Goal: Task Accomplishment & Management: Manage account settings

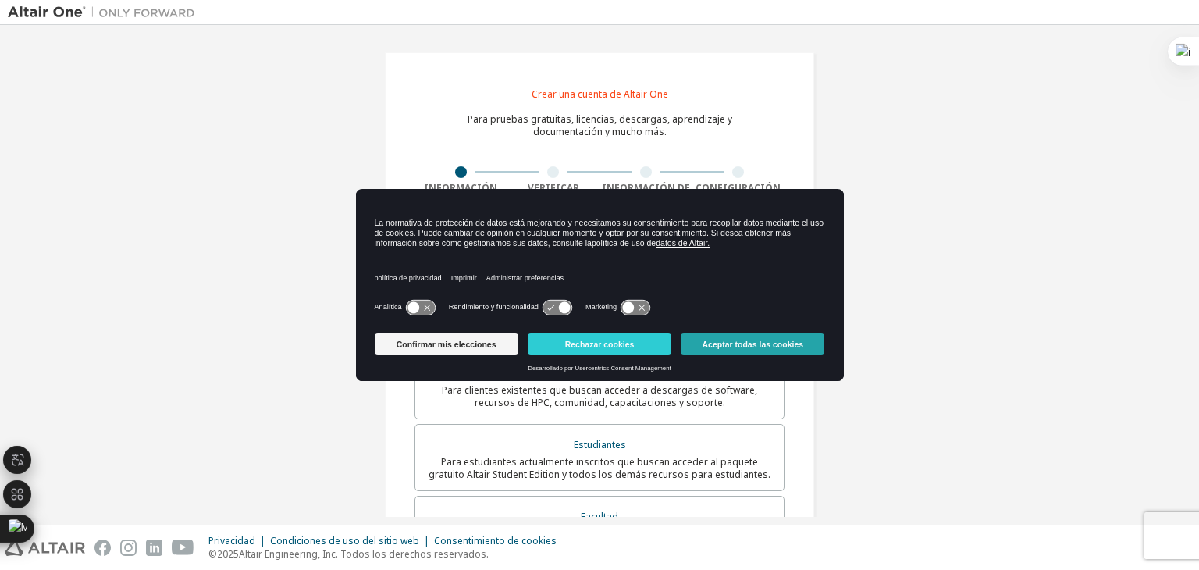
click at [788, 350] on button "Aceptar todas las cookies" at bounding box center [753, 344] width 144 height 22
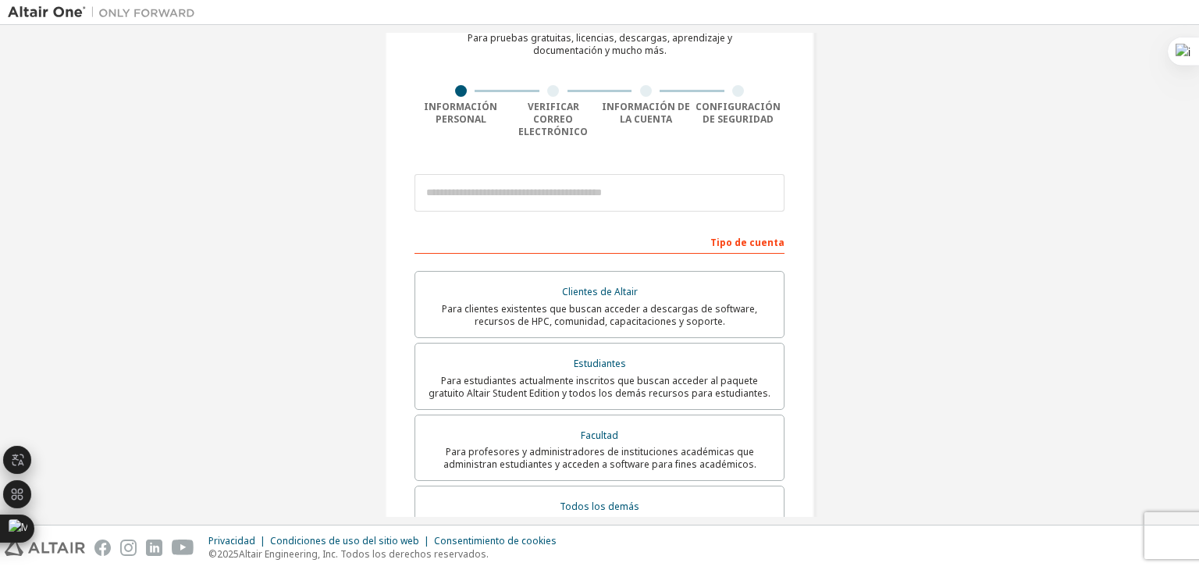
scroll to position [83, 0]
click at [640, 176] on input "email" at bounding box center [599, 191] width 370 height 37
type input "*"
click at [634, 183] on input "*******" at bounding box center [599, 191] width 370 height 37
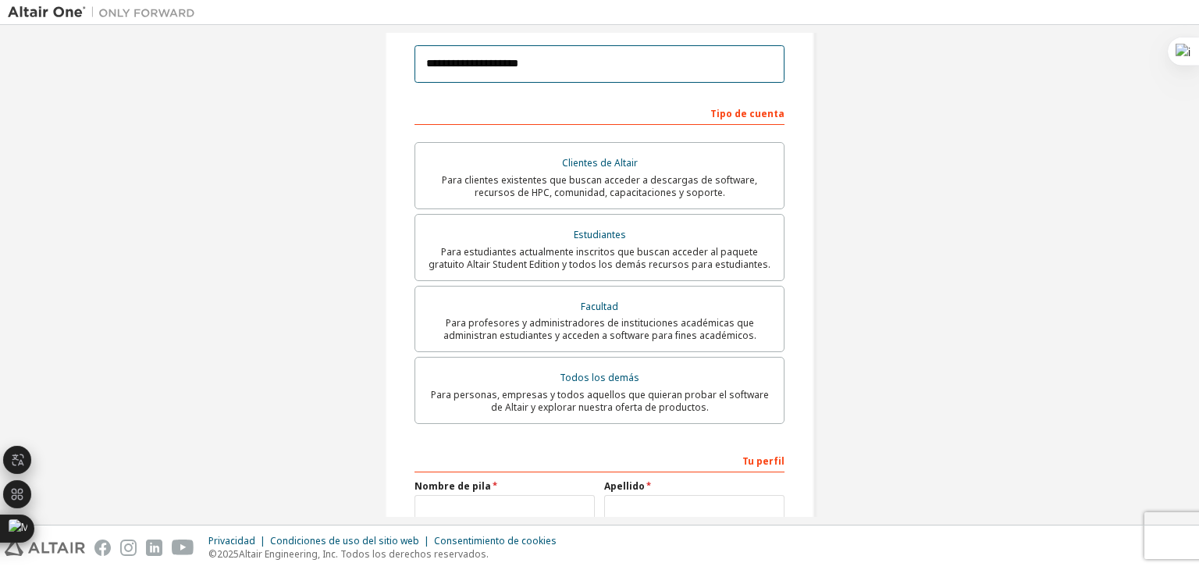
scroll to position [206, 0]
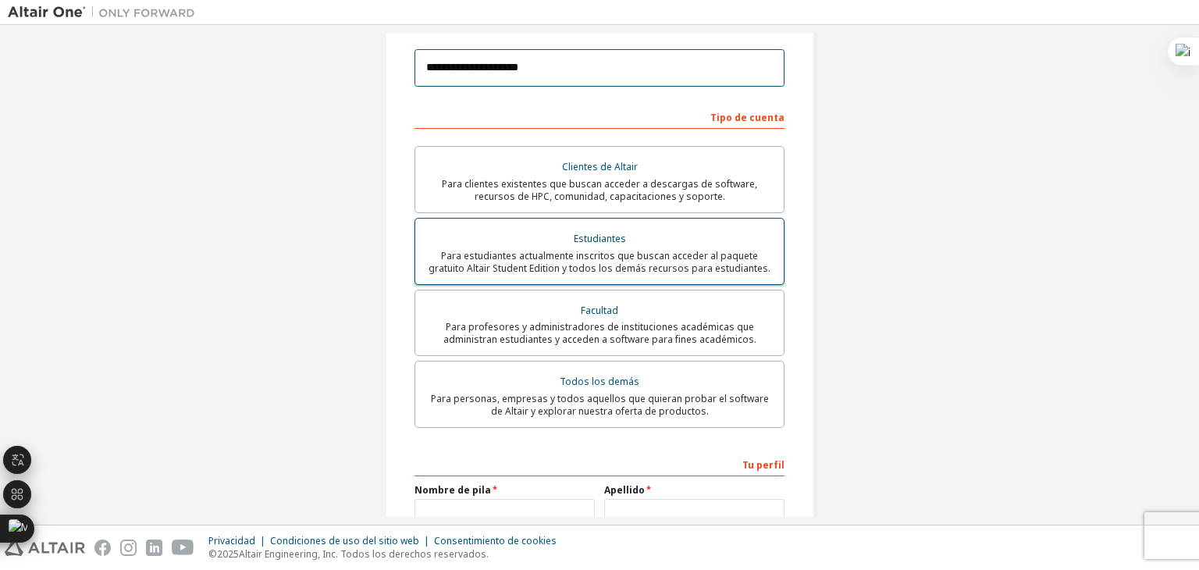
type input "**********"
click at [704, 249] on font "Para estudiantes actualmente inscritos que buscan acceder al paquete gratuito A…" at bounding box center [600, 262] width 342 height 26
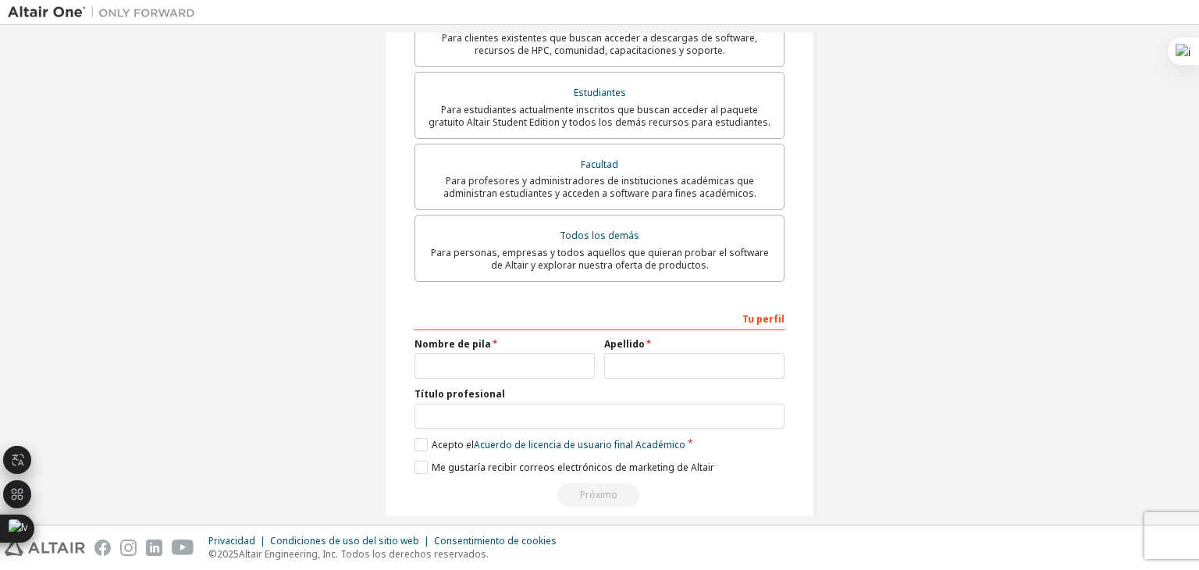
scroll to position [361, 0]
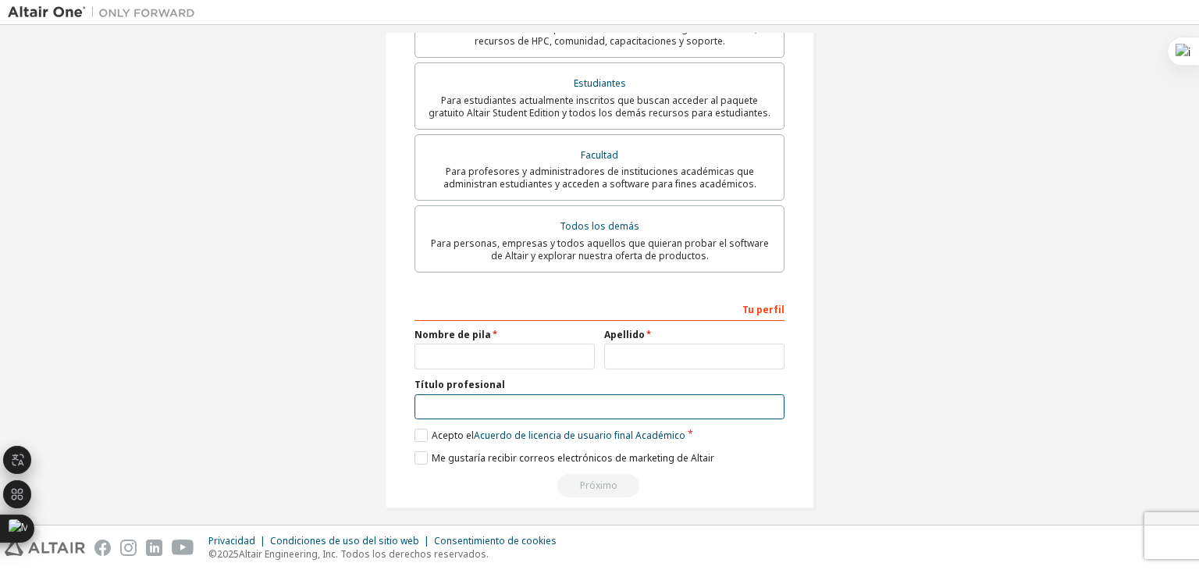
click at [540, 403] on input "text" at bounding box center [599, 407] width 370 height 26
click at [418, 429] on label "Acepto el Acuerdo de licencia de usuario final Académico" at bounding box center [549, 435] width 271 height 13
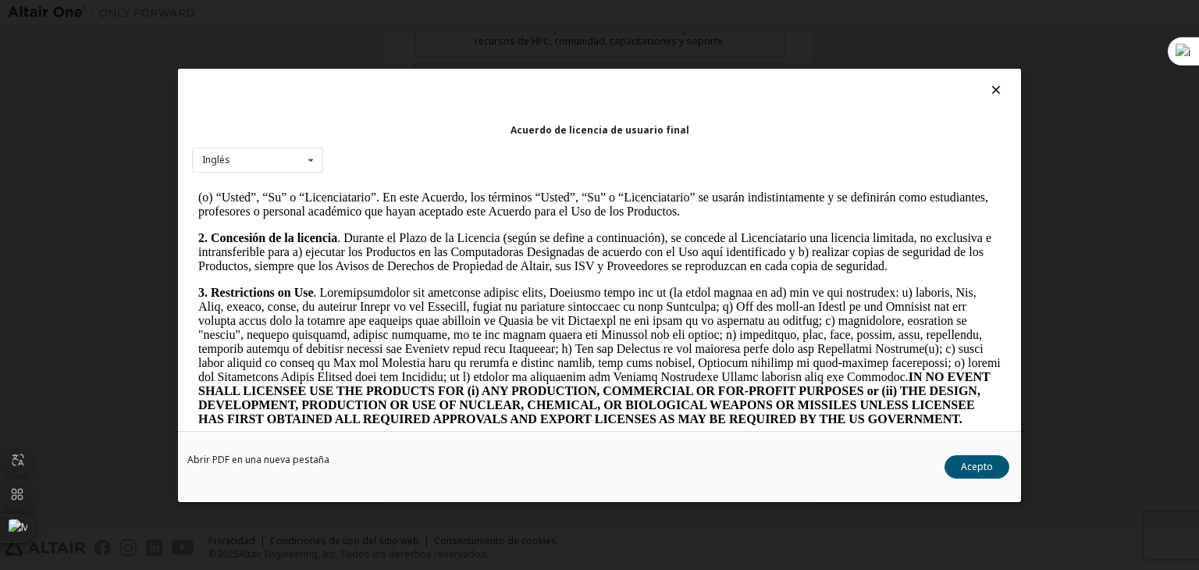
scroll to position [1093, 0]
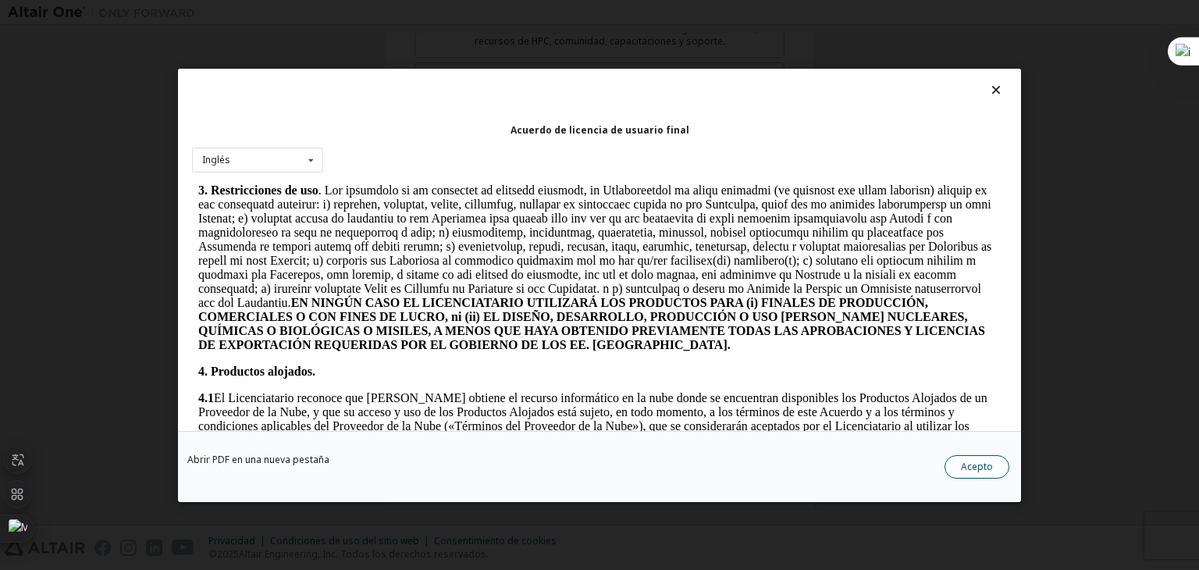
click at [979, 466] on font "Acepto" at bounding box center [977, 466] width 32 height 13
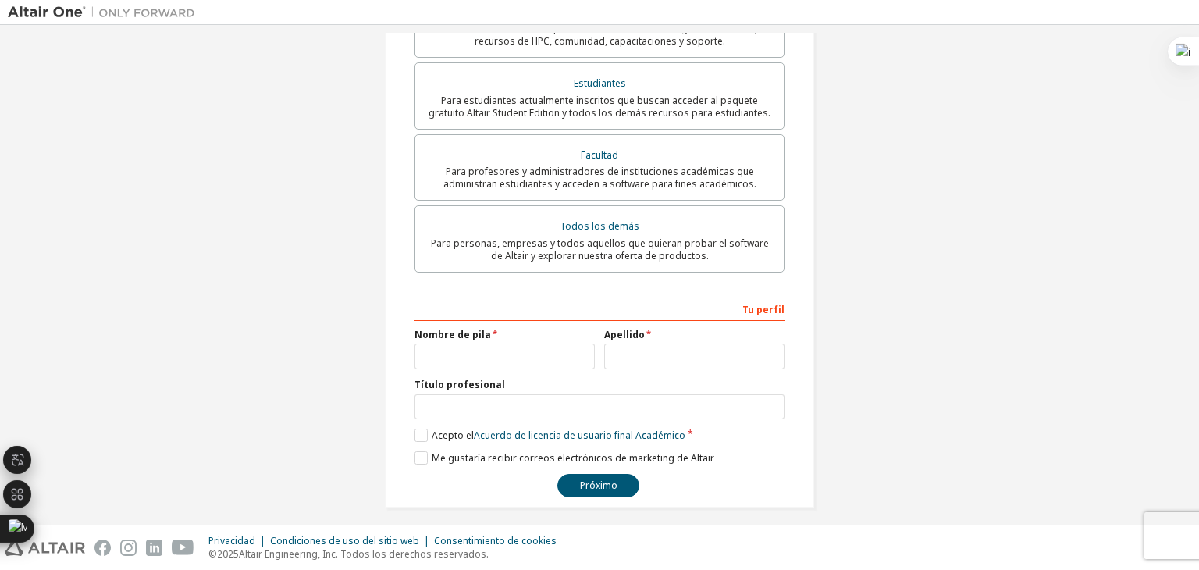
click at [407, 447] on div "**********" at bounding box center [599, 99] width 429 height 818
click at [414, 451] on label "Me gustaría recibir correos electrónicos de marketing de Altair" at bounding box center [564, 457] width 300 height 13
click at [483, 343] on input "text" at bounding box center [504, 356] width 180 height 26
type input "*"
type input "*******"
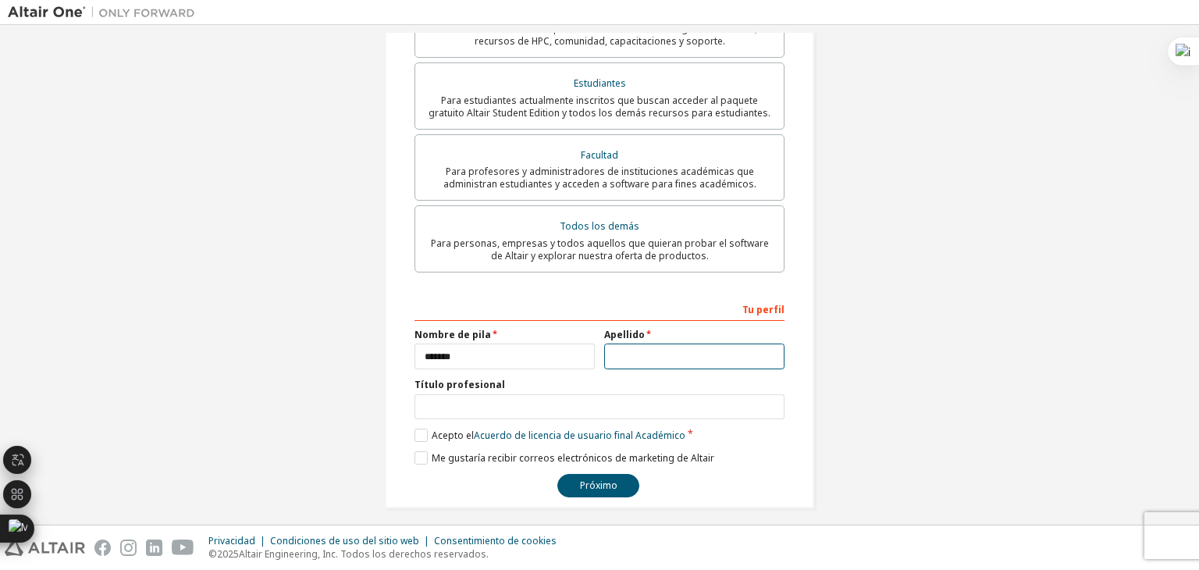
click at [674, 343] on input "text" at bounding box center [694, 356] width 180 height 26
type input "******"
click at [659, 394] on input "text" at bounding box center [599, 407] width 370 height 26
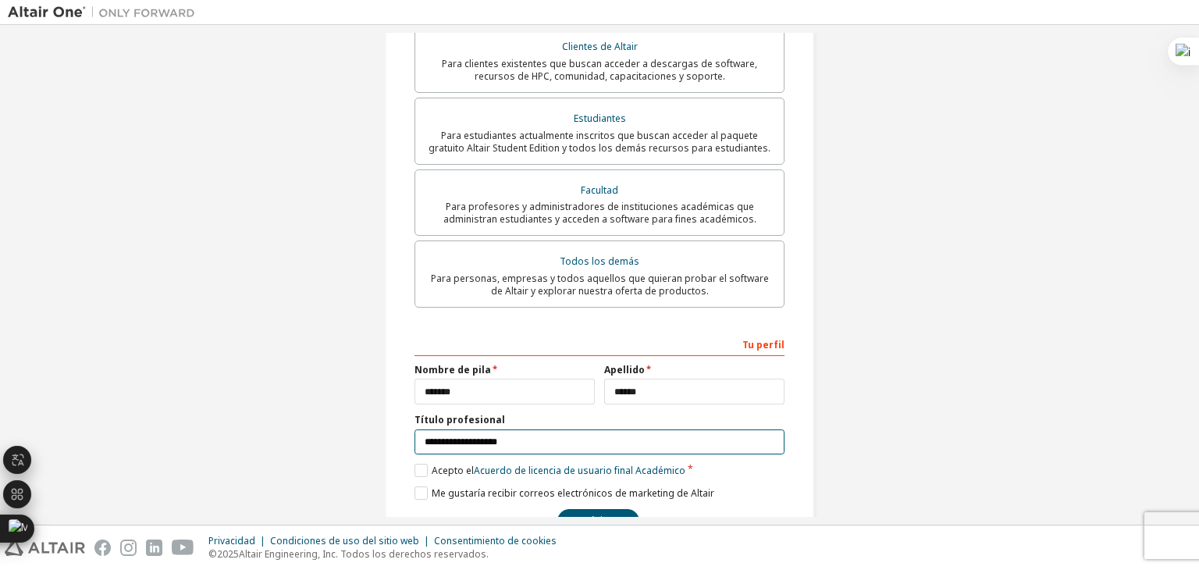
scroll to position [361, 0]
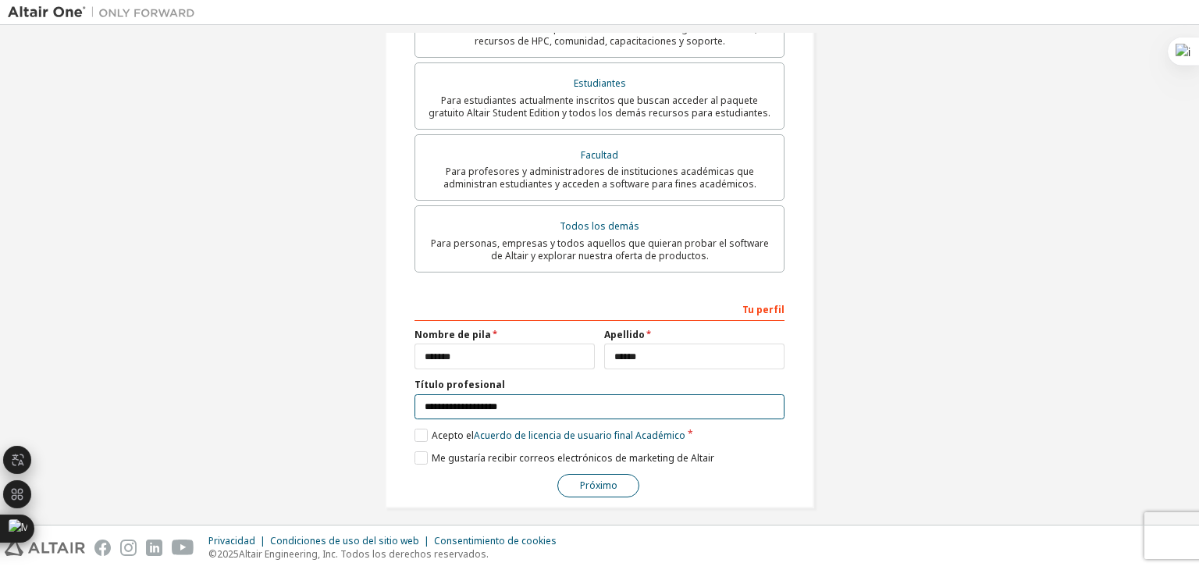
type input "**********"
click at [610, 478] on font "Próximo" at bounding box center [598, 484] width 37 height 13
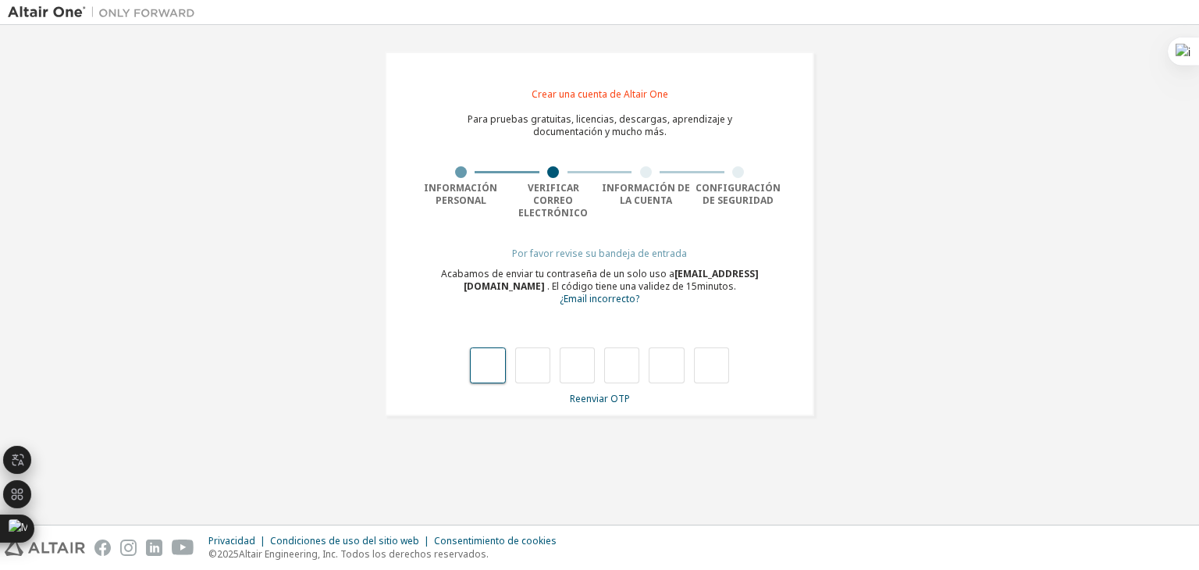
type input "*"
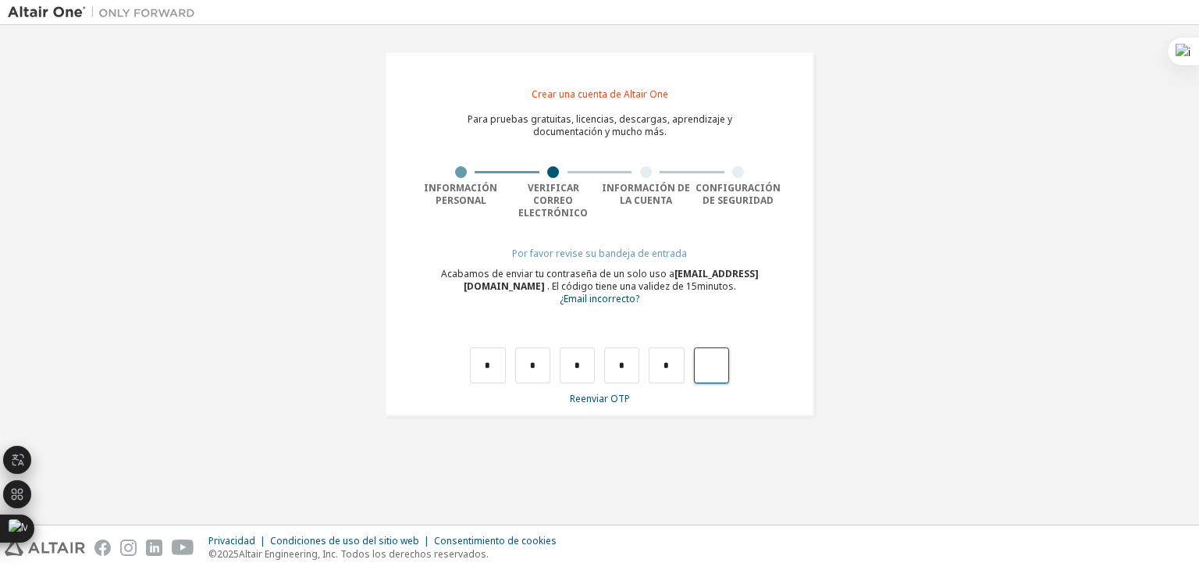
type input "*"
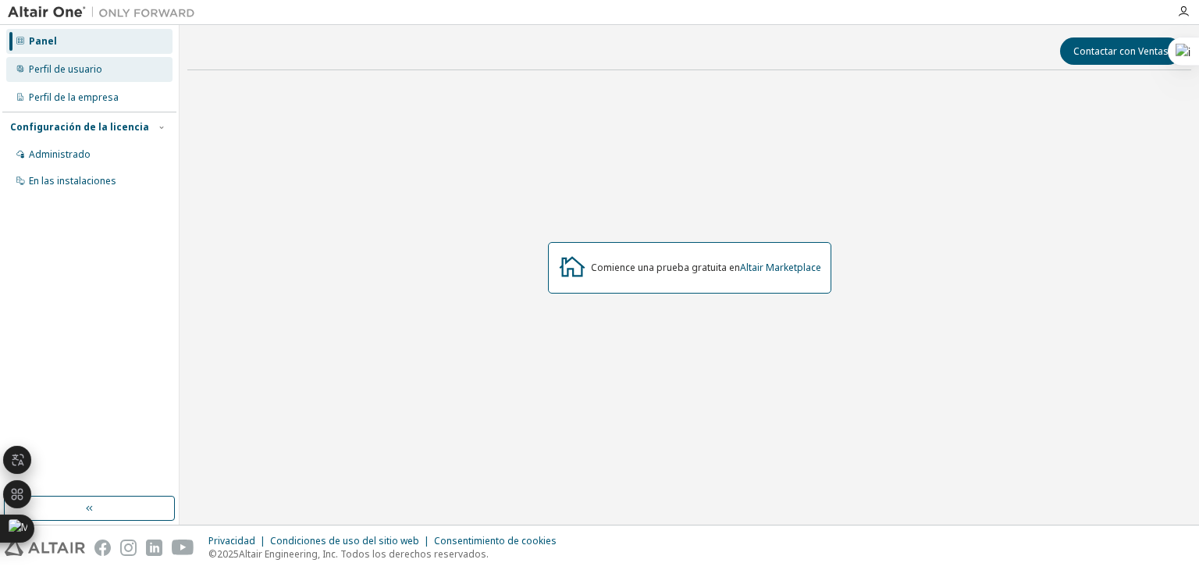
click at [94, 76] on div "Perfil de usuario" at bounding box center [89, 69] width 166 height 25
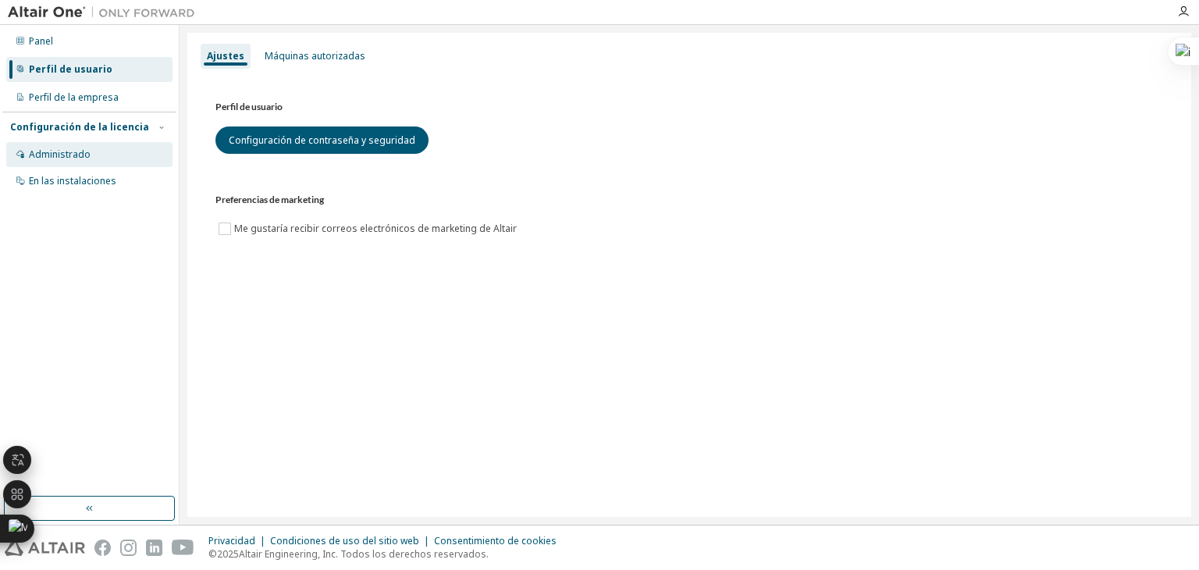
click at [109, 162] on div "Administrado" at bounding box center [89, 154] width 166 height 25
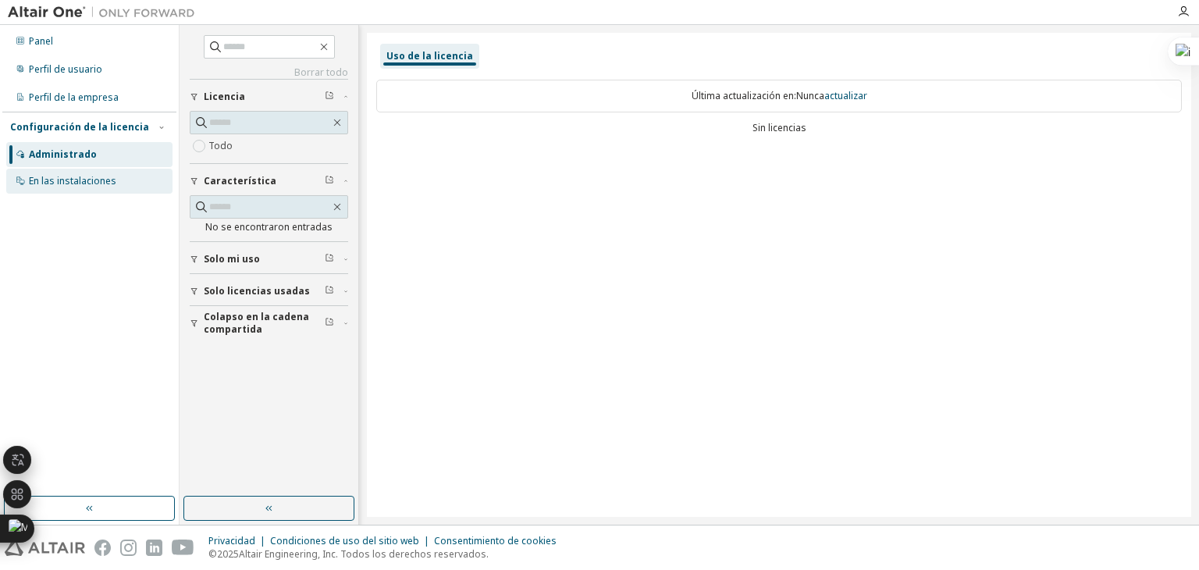
click at [78, 188] on div "En las instalaciones" at bounding box center [89, 181] width 166 height 25
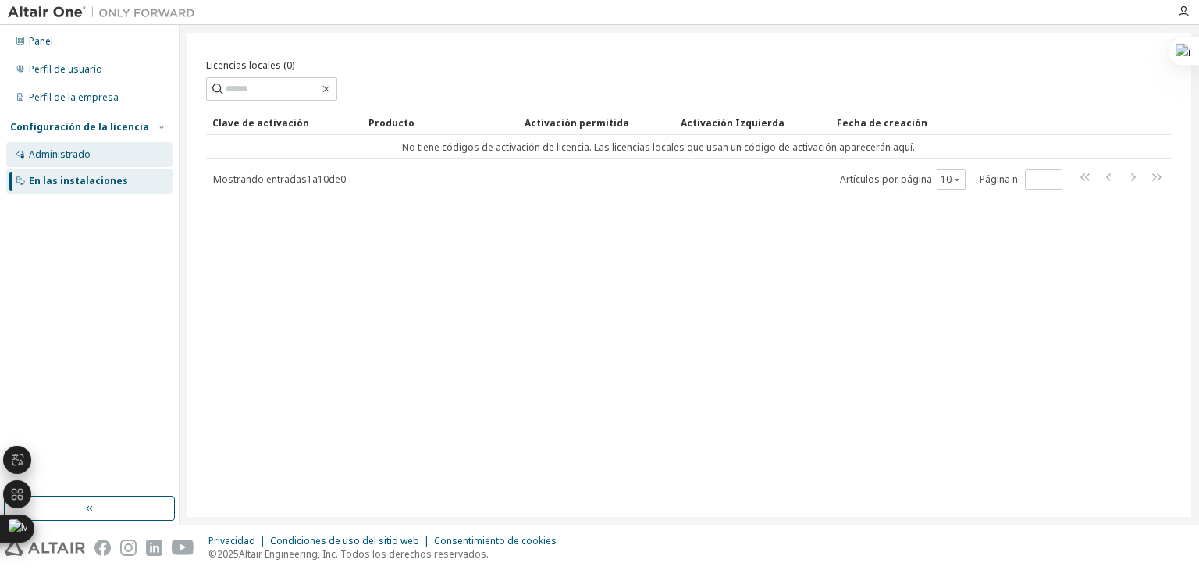
click at [112, 152] on div "Administrado" at bounding box center [89, 154] width 166 height 25
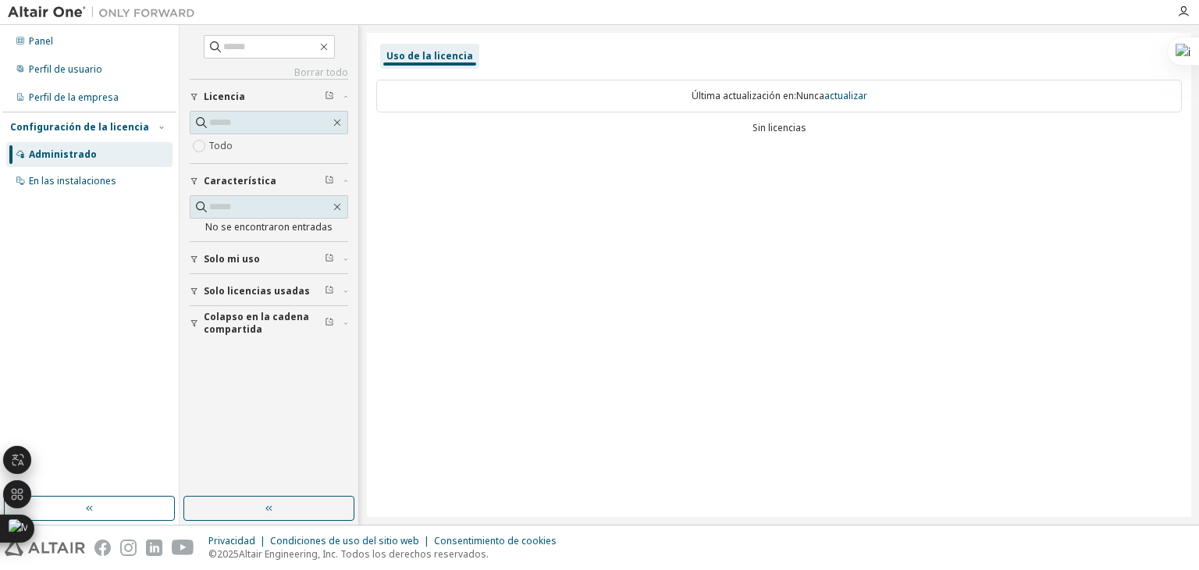
click at [234, 254] on font "Solo mi uso" at bounding box center [232, 258] width 56 height 13
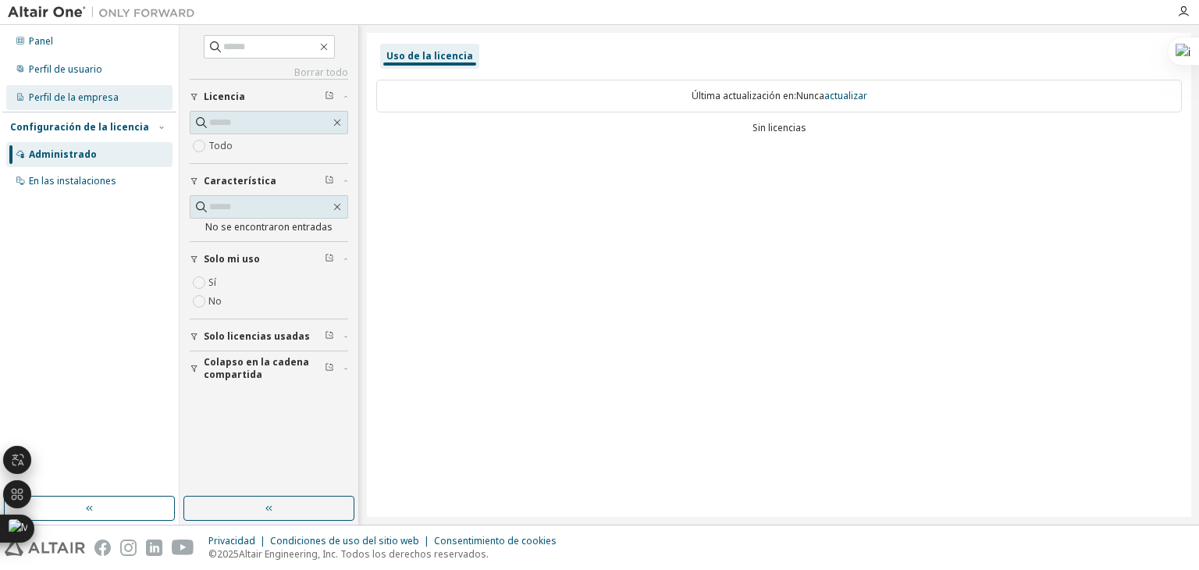
click at [81, 98] on font "Perfil de la empresa" at bounding box center [74, 97] width 90 height 13
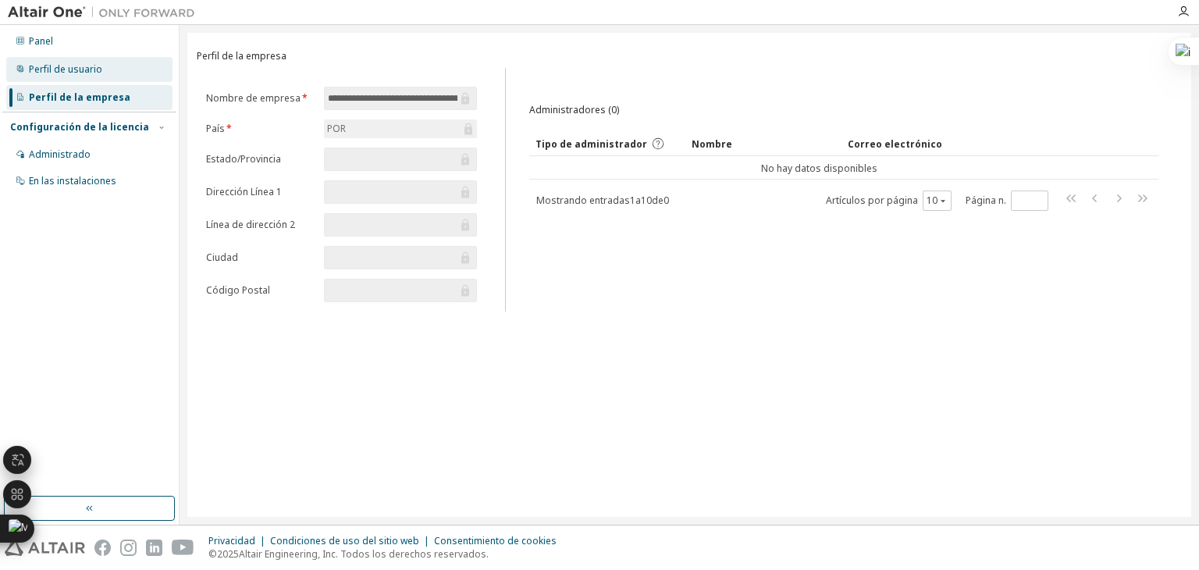
click at [94, 73] on font "Perfil de usuario" at bounding box center [65, 68] width 73 height 13
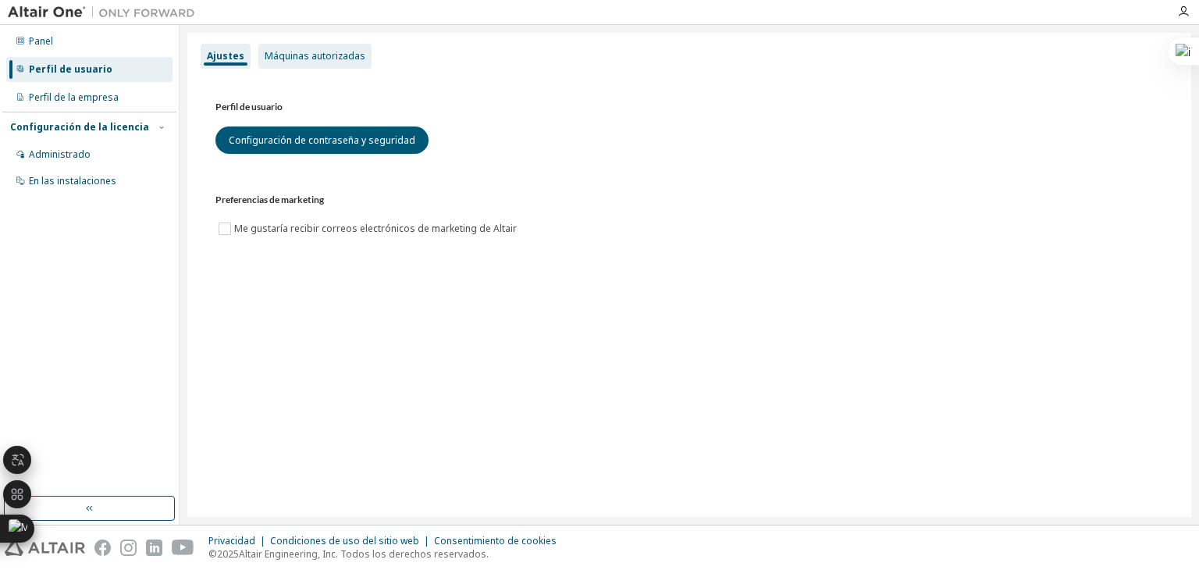
click at [290, 55] on font "Máquinas autorizadas" at bounding box center [315, 55] width 101 height 13
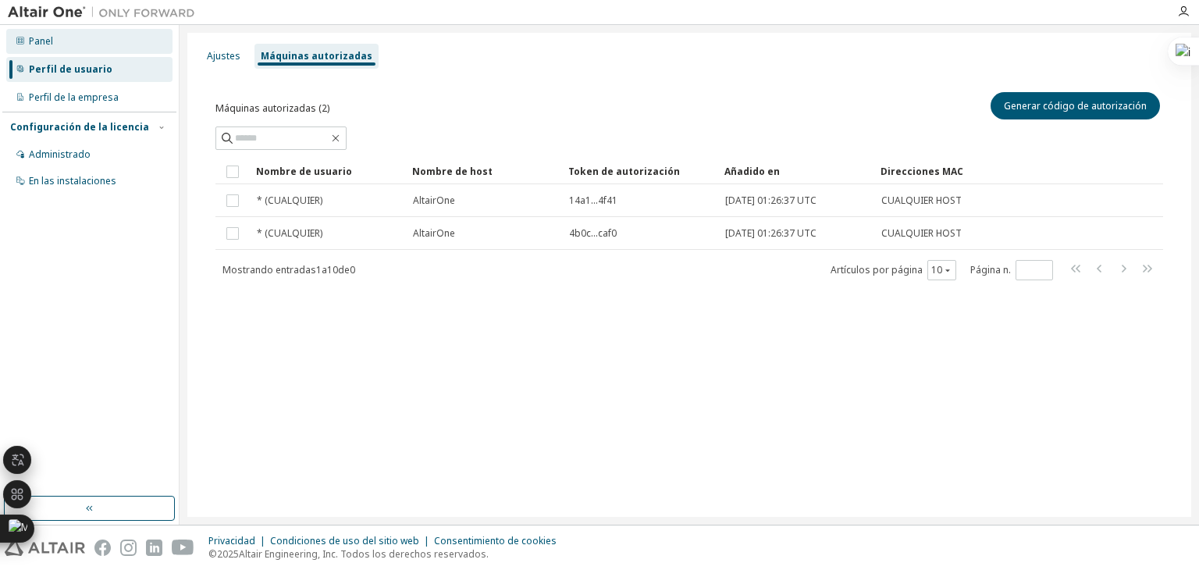
click at [81, 41] on div "Panel" at bounding box center [89, 41] width 166 height 25
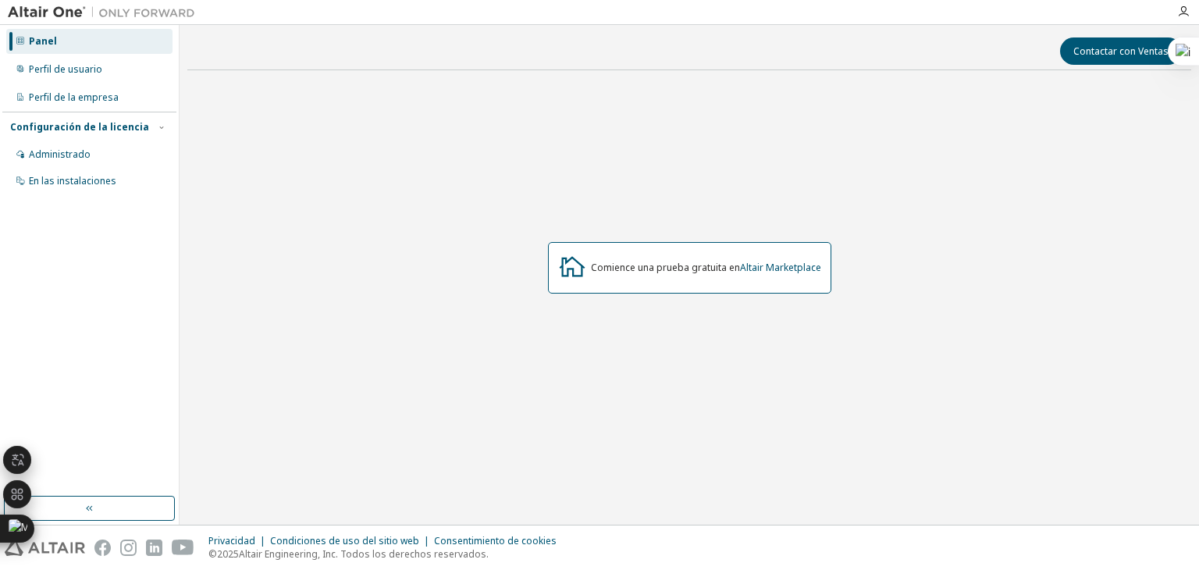
click at [147, 501] on button "button" at bounding box center [89, 508] width 171 height 25
